Goal: Information Seeking & Learning: Check status

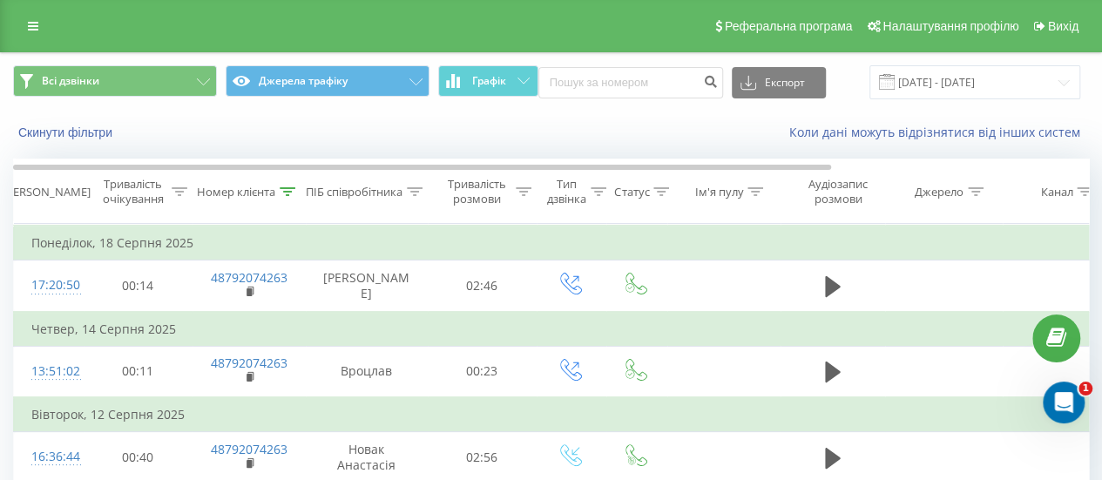
click at [292, 187] on icon at bounding box center [288, 191] width 16 height 9
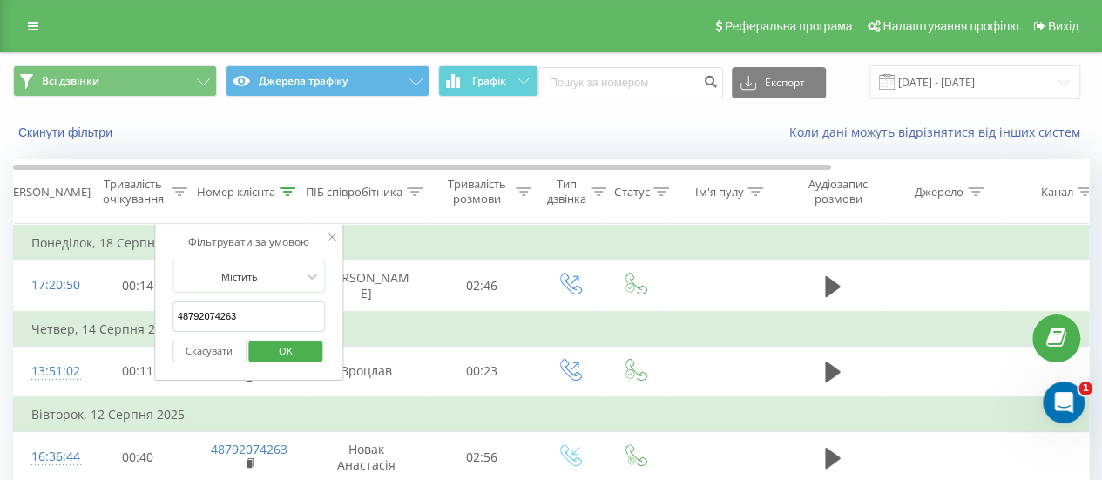
click at [282, 313] on input "48792074263" at bounding box center [248, 316] width 153 height 30
type input "4"
paste input "48508359555"
click at [280, 347] on span "OK" at bounding box center [285, 350] width 49 height 27
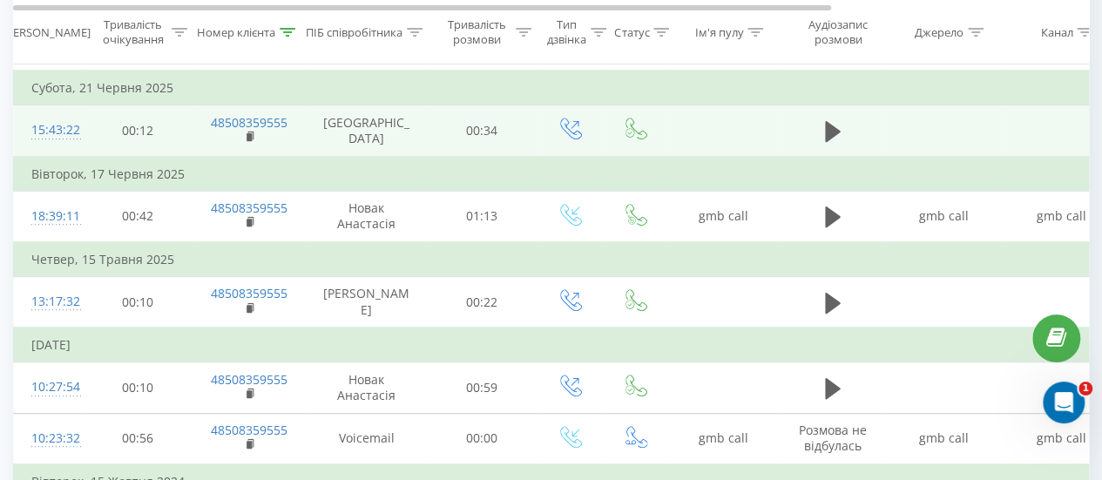
scroll to position [378, 0]
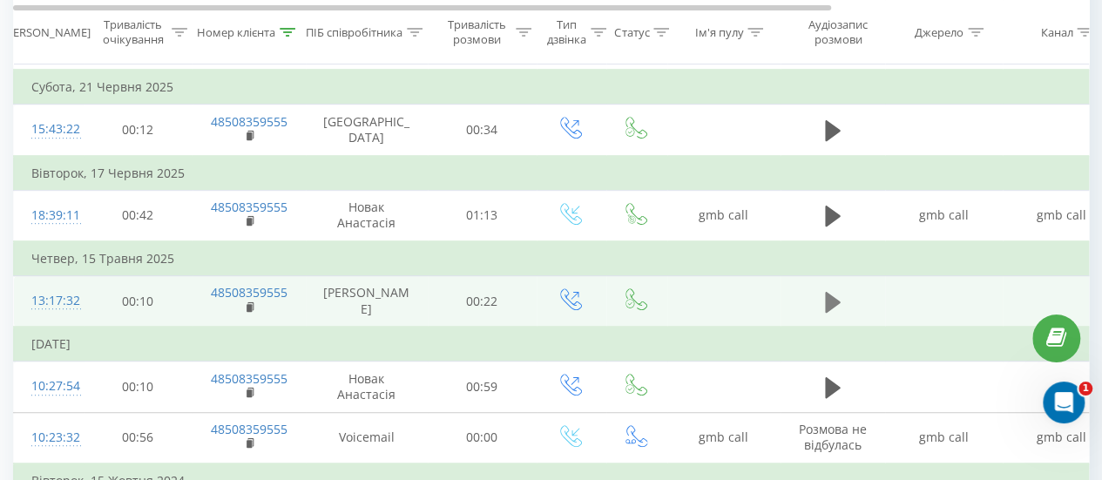
click at [827, 311] on icon at bounding box center [833, 302] width 16 height 24
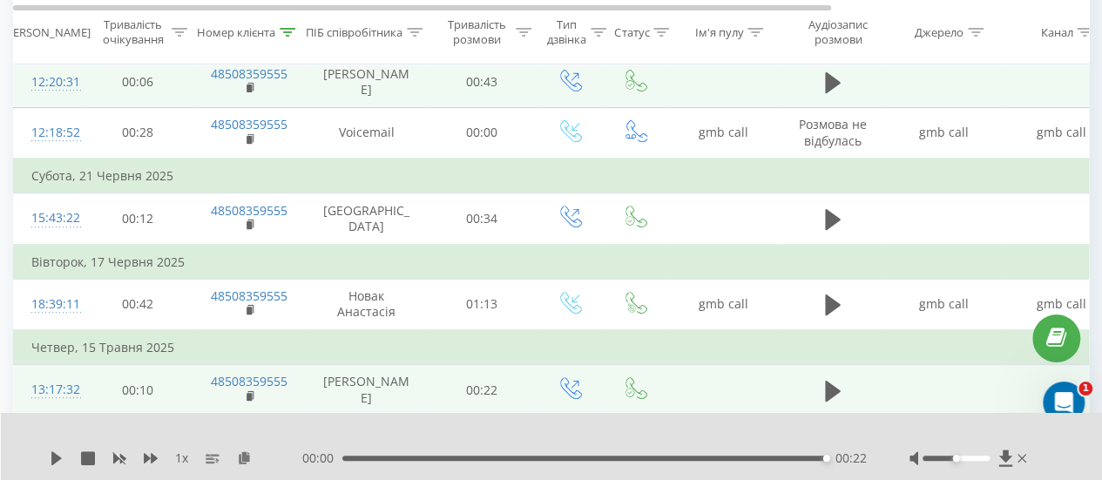
scroll to position [0, 0]
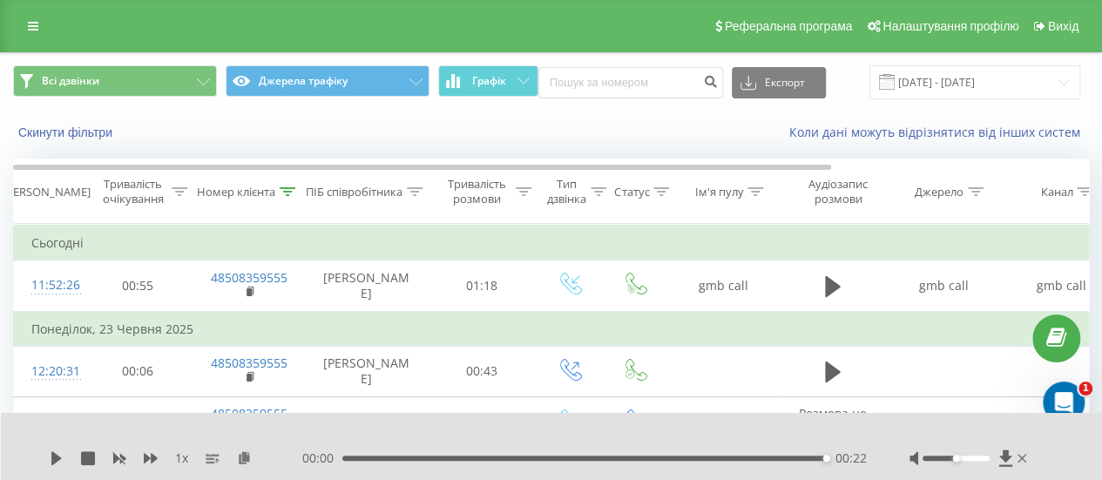
click at [294, 195] on div at bounding box center [288, 192] width 16 height 15
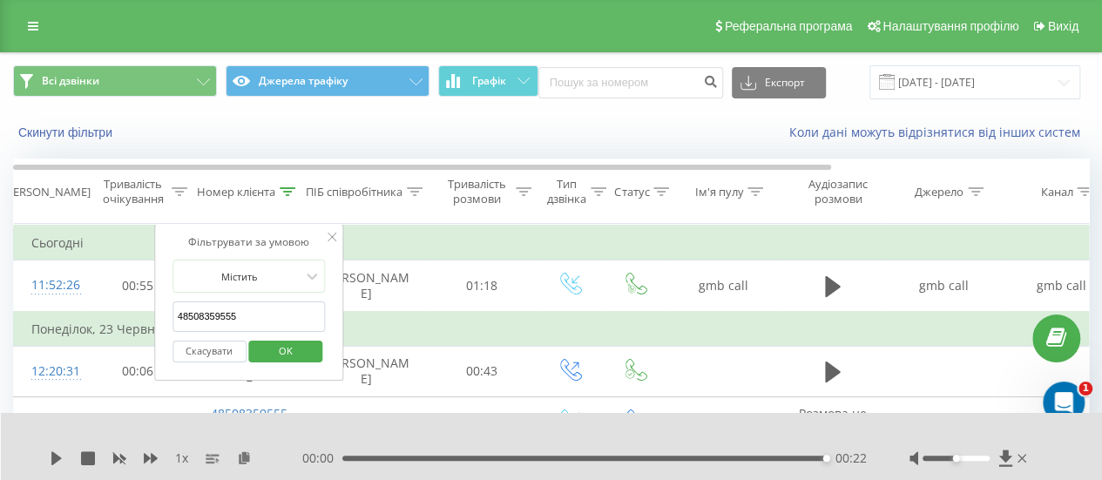
click at [273, 296] on form "Містить 48508359555 Скасувати OK" at bounding box center [248, 315] width 153 height 111
click at [260, 307] on input "48508359555" at bounding box center [248, 316] width 153 height 30
type input "4"
paste input "48883213692"
type input "48883213692"
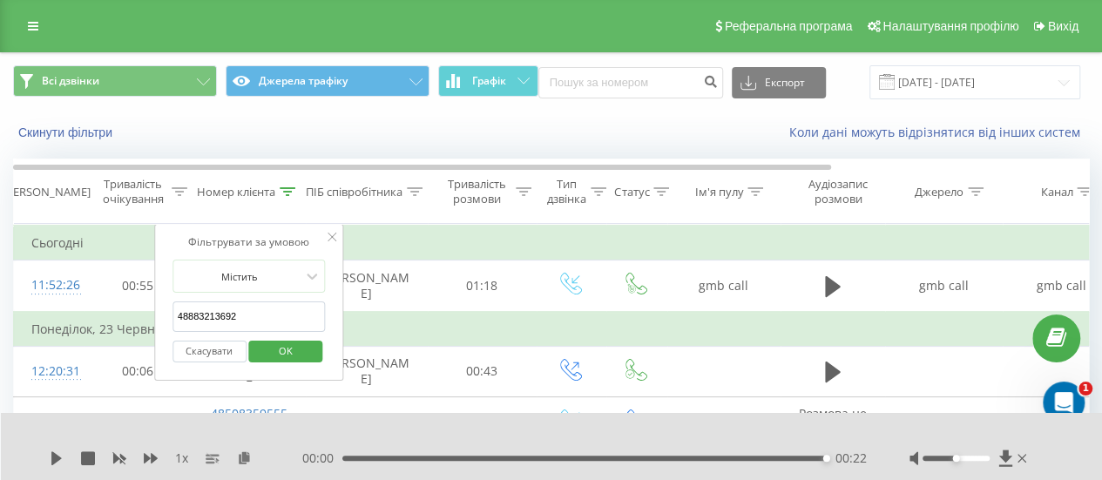
click at [284, 347] on span "OK" at bounding box center [285, 350] width 49 height 27
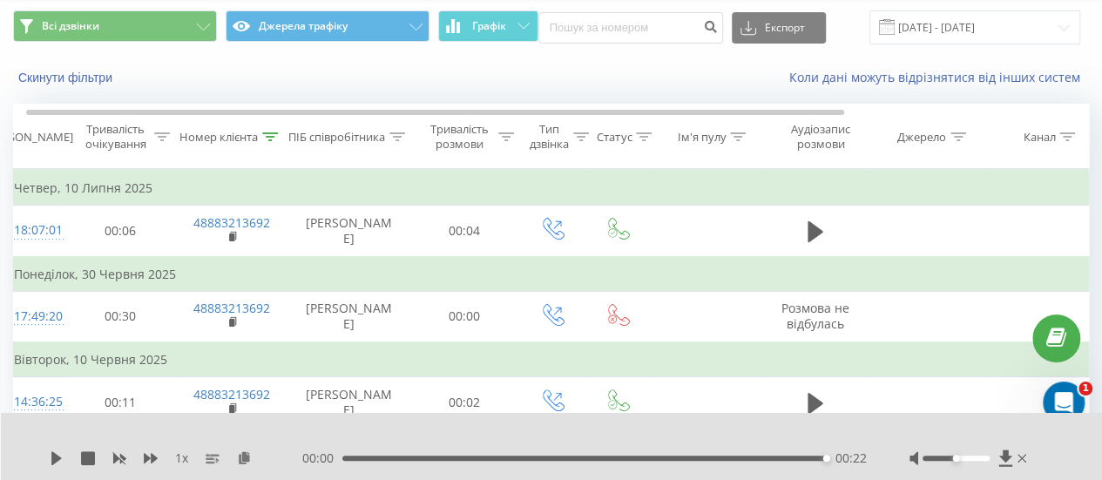
scroll to position [51, 0]
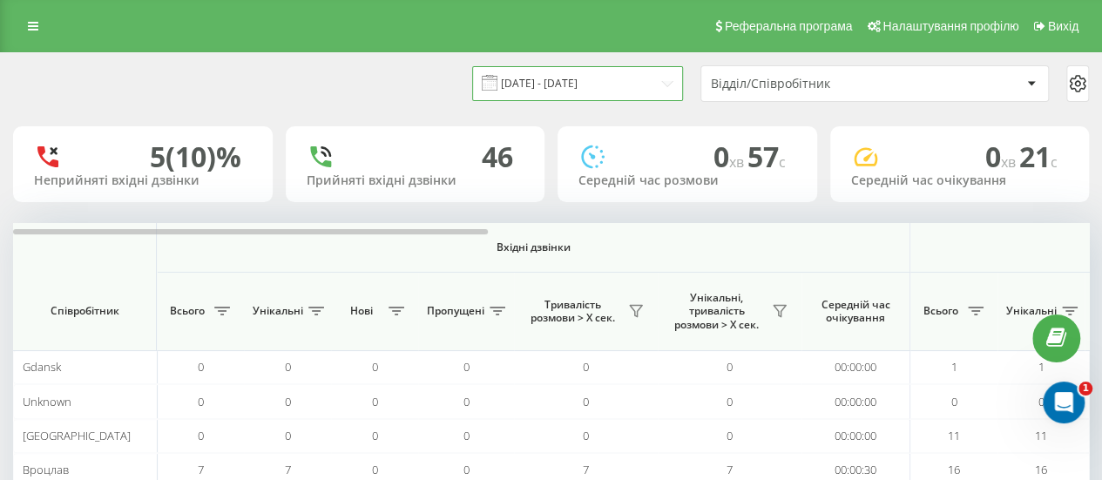
click at [582, 84] on input "19.08.2025 - 19.08.2025" at bounding box center [577, 83] width 211 height 34
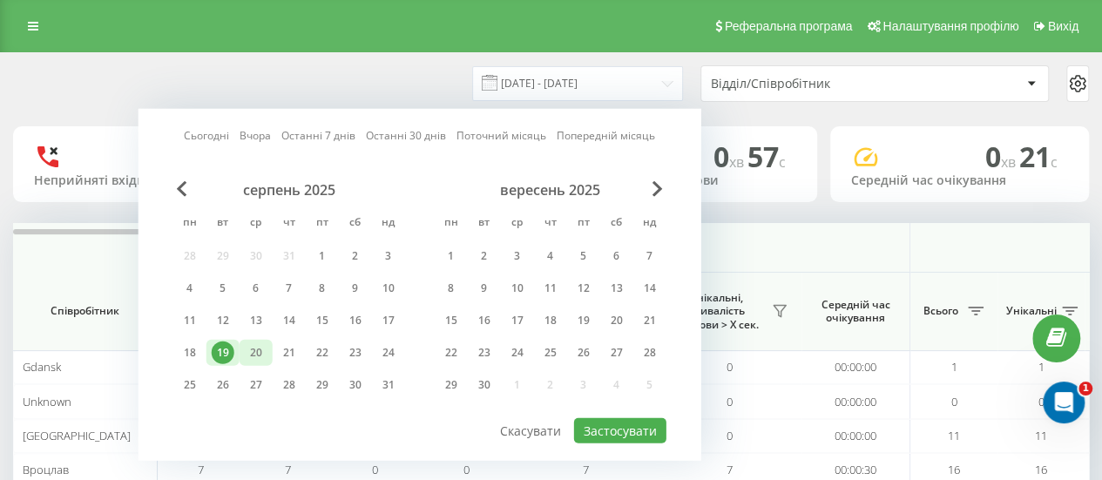
click at [249, 349] on div "20" at bounding box center [256, 352] width 23 height 23
click at [617, 434] on button "Застосувати" at bounding box center [620, 430] width 92 height 25
type input "[DATE] - [DATE]"
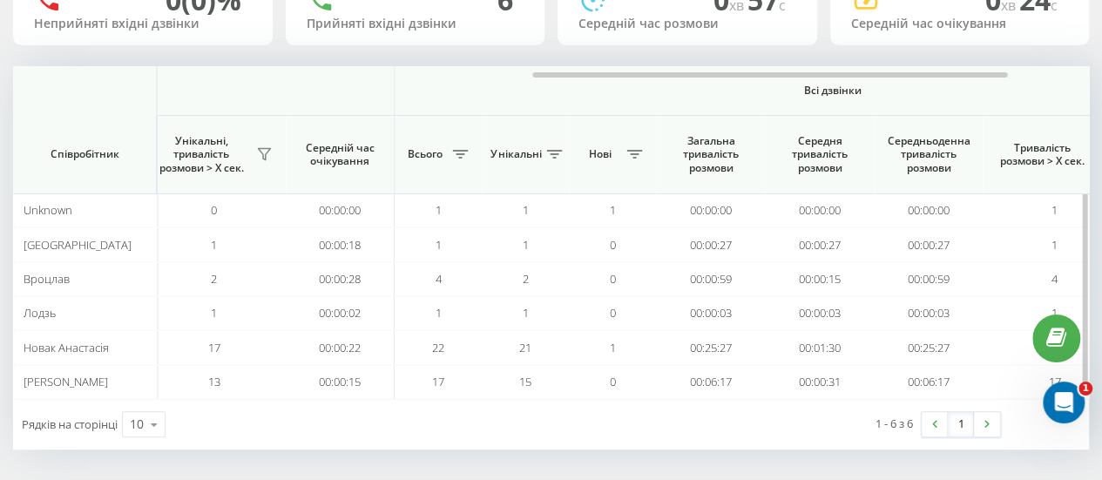
scroll to position [0, 1172]
